Goal: Transaction & Acquisition: Purchase product/service

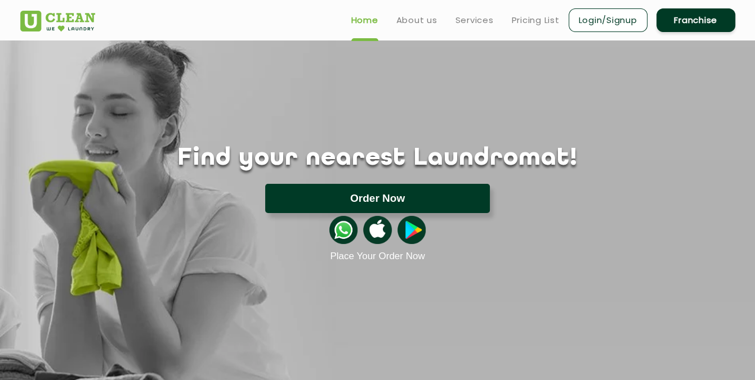
click at [366, 195] on button "Order Now" at bounding box center [377, 198] width 225 height 29
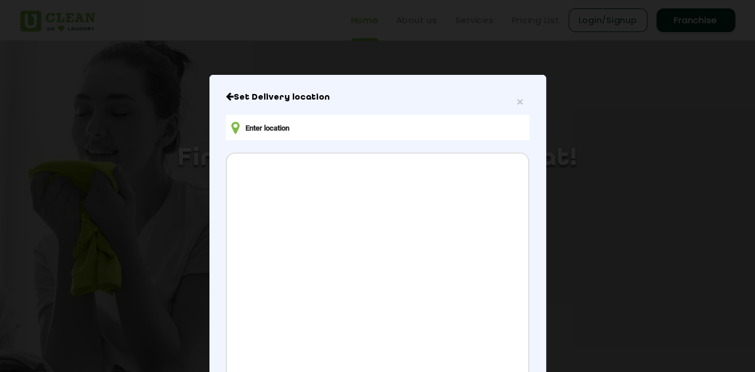
click at [275, 128] on input "text" at bounding box center [377, 127] width 303 height 25
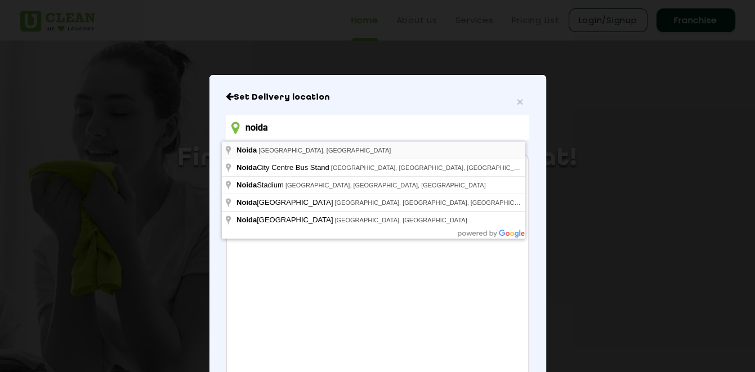
type input "[GEOGRAPHIC_DATA], [GEOGRAPHIC_DATA], [GEOGRAPHIC_DATA]"
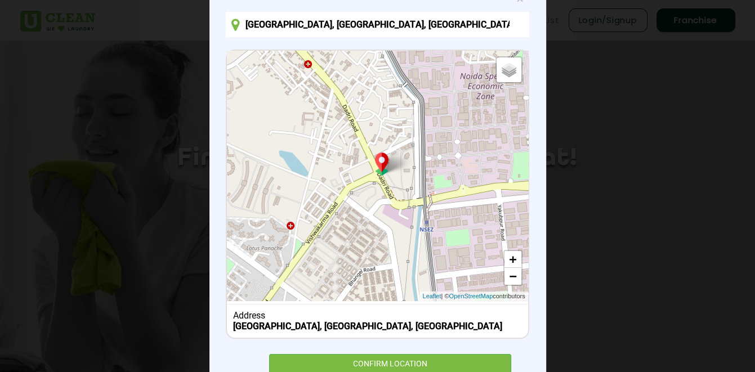
scroll to position [113, 0]
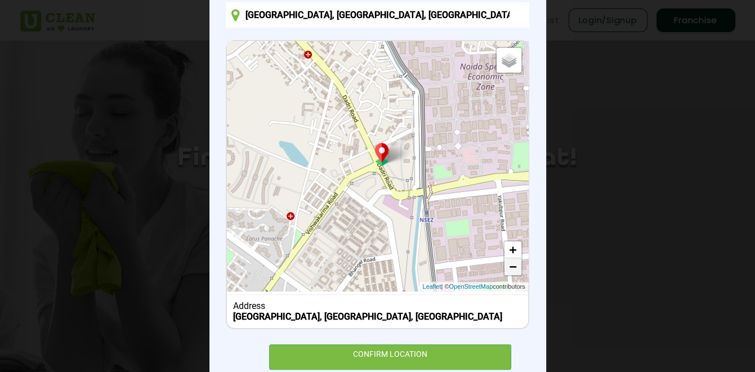
click at [508, 270] on link "−" at bounding box center [512, 266] width 17 height 17
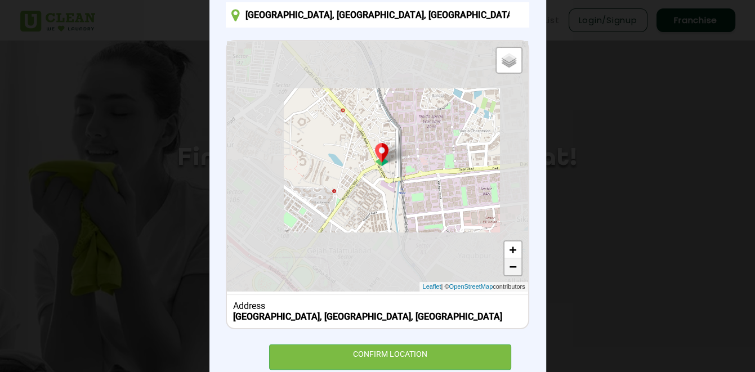
click at [508, 270] on link "−" at bounding box center [512, 266] width 17 height 17
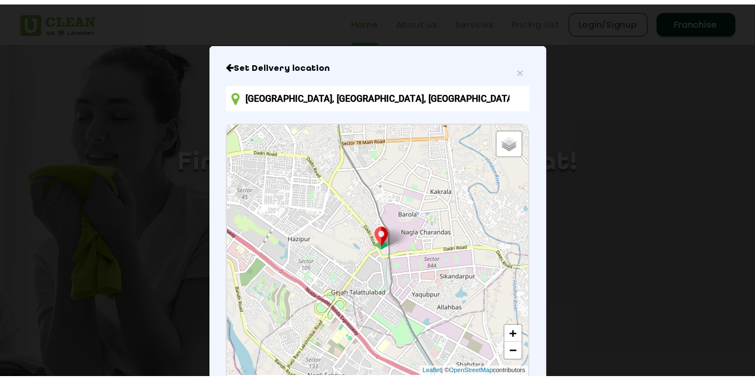
scroll to position [32, 0]
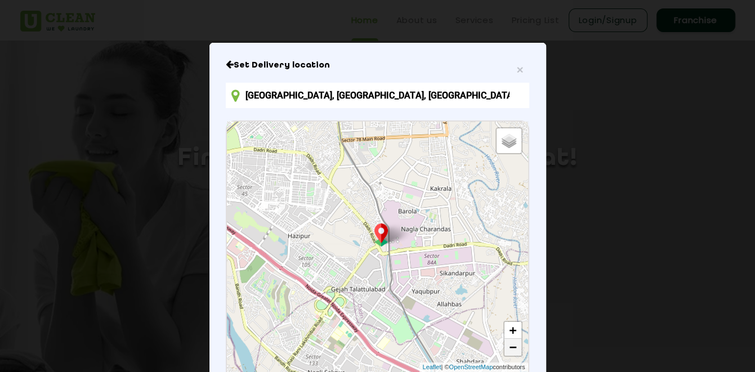
click at [509, 347] on link "−" at bounding box center [512, 347] width 17 height 17
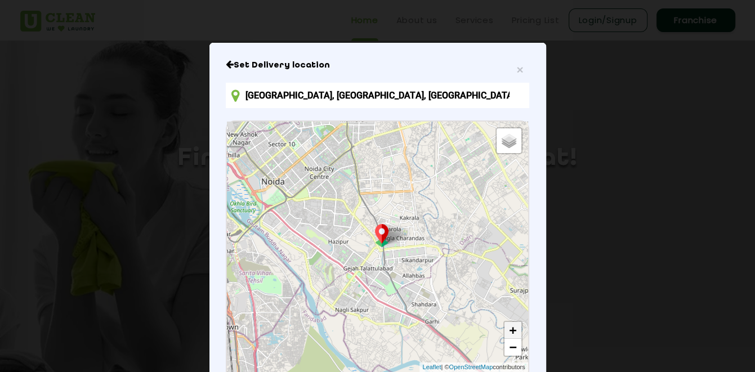
click at [511, 332] on link "+" at bounding box center [512, 330] width 17 height 17
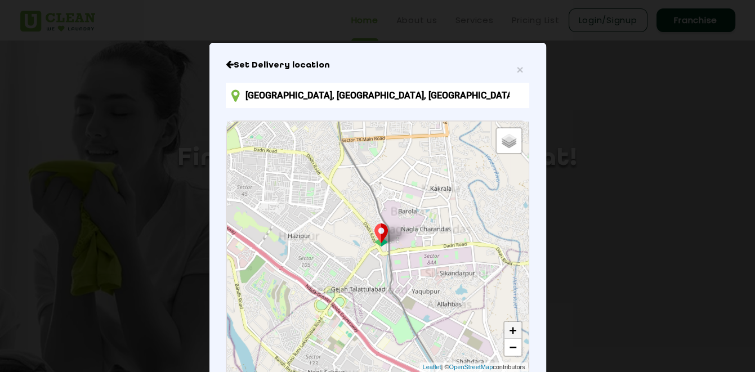
click at [511, 332] on link "+" at bounding box center [512, 330] width 17 height 17
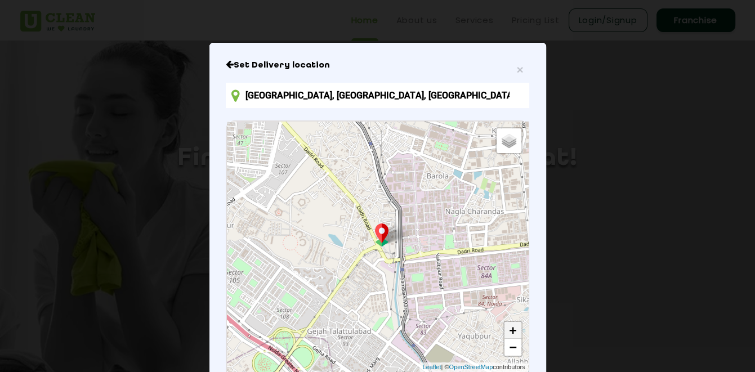
click at [511, 332] on link "+" at bounding box center [512, 330] width 17 height 17
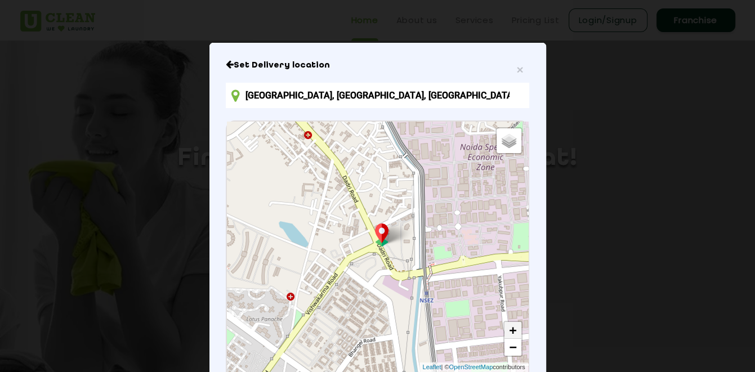
click at [511, 332] on link "+" at bounding box center [512, 330] width 17 height 17
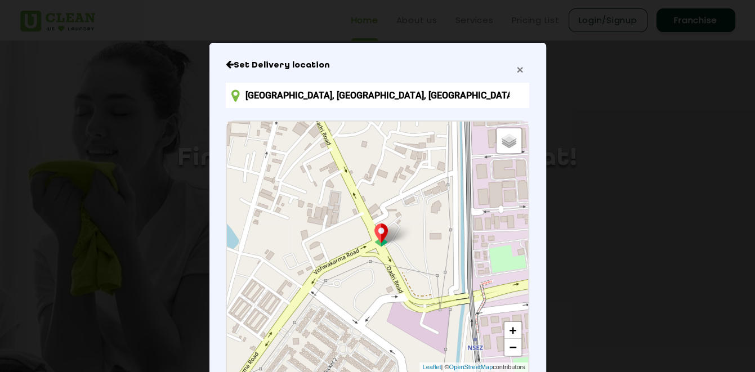
click at [516, 69] on span "×" at bounding box center [519, 69] width 7 height 13
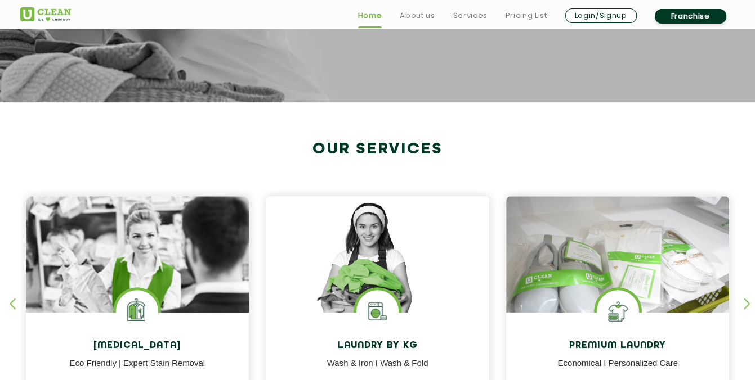
scroll to position [338, 0]
